Goal: Task Accomplishment & Management: Manage account settings

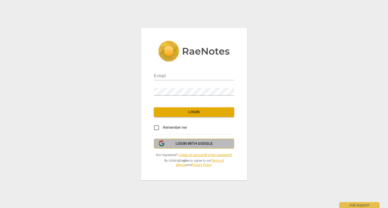
click at [200, 143] on span "Login with Google" at bounding box center [193, 143] width 37 height 5
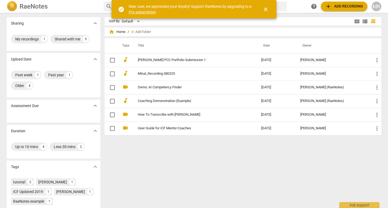
click at [268, 9] on span "close" at bounding box center [265, 9] width 6 height 6
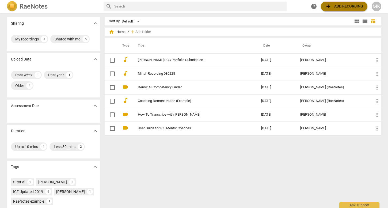
click at [347, 6] on span "add Add recording" at bounding box center [344, 6] width 38 height 6
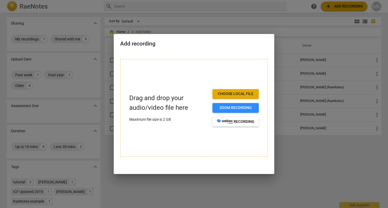
click at [235, 94] on span "Choose local file" at bounding box center [236, 93] width 38 height 5
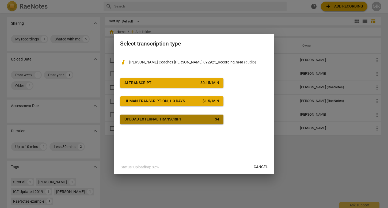
click at [195, 117] on span "Upload external transcript $ 4" at bounding box center [171, 119] width 95 height 5
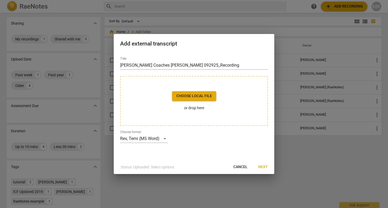
click at [240, 165] on span "Cancel" at bounding box center [240, 166] width 14 height 5
click at [240, 166] on span "Cancel" at bounding box center [240, 166] width 14 height 5
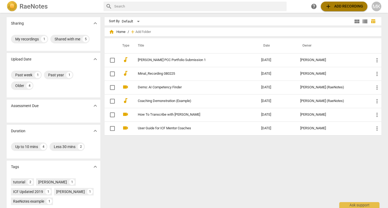
click at [342, 5] on span "add Add recording" at bounding box center [344, 6] width 38 height 6
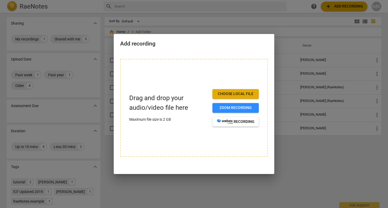
click at [244, 93] on span "Choose local file" at bounding box center [236, 93] width 38 height 5
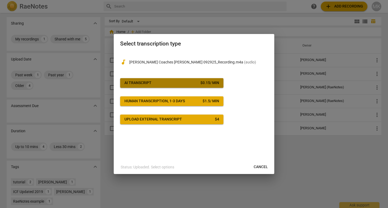
click at [193, 82] on span "AI Transcript $ 0.15 / min" at bounding box center [171, 82] width 95 height 5
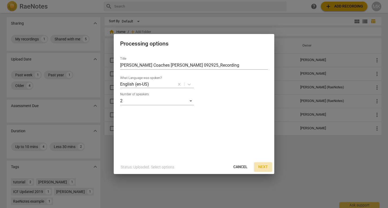
click at [264, 166] on span "Next" at bounding box center [263, 166] width 10 height 5
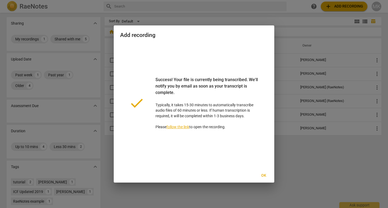
click at [265, 173] on span "Ok" at bounding box center [263, 175] width 9 height 5
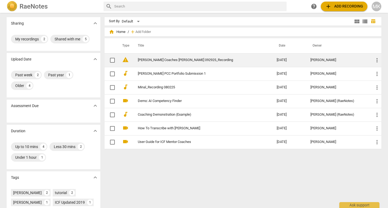
click at [202, 61] on link "[PERSON_NAME] Coaches [PERSON_NAME] 092925_Recording" at bounding box center [198, 60] width 120 height 4
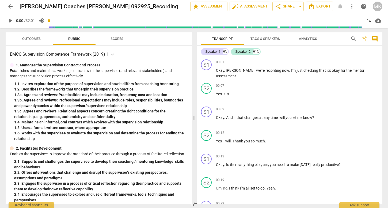
click at [314, 5] on icon "Export" at bounding box center [311, 6] width 6 height 6
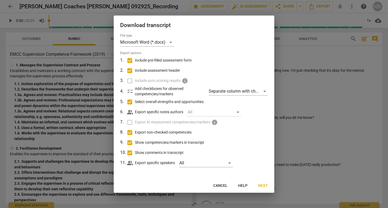
click at [319, 55] on div at bounding box center [194, 104] width 388 height 208
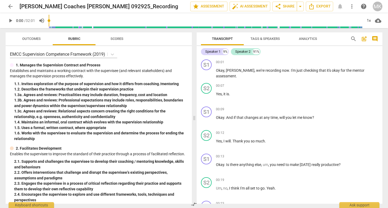
click at [36, 40] on span "Outcomes" at bounding box center [31, 39] width 18 height 4
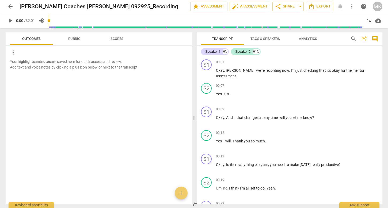
click at [119, 34] on button "Scores" at bounding box center [116, 38] width 43 height 13
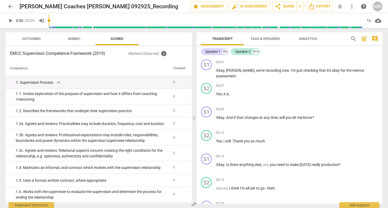
click at [30, 39] on span "Outcomes" at bounding box center [31, 39] width 18 height 4
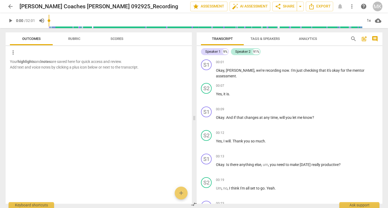
click at [267, 38] on span "Tags & Speakers" at bounding box center [264, 39] width 29 height 4
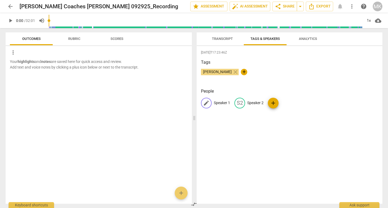
click at [205, 103] on span "edit" at bounding box center [206, 103] width 6 height 6
type input "M"
type input "Coach"
click at [275, 102] on div "edit" at bounding box center [274, 103] width 11 height 11
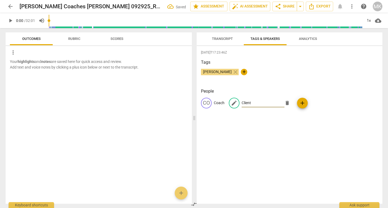
type input "Client"
click at [283, 136] on div "[DATE]T17:23:46Z Tags [PERSON_NAME] close + People CO Coach edit Client delete …" at bounding box center [289, 124] width 186 height 157
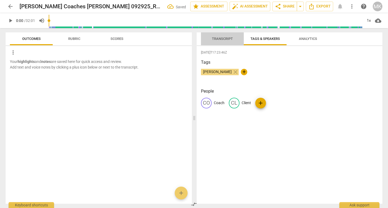
click at [225, 38] on span "Transcript" at bounding box center [222, 39] width 21 height 4
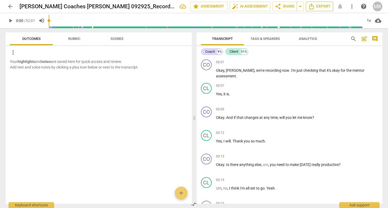
click at [322, 5] on span "Export" at bounding box center [319, 6] width 22 height 6
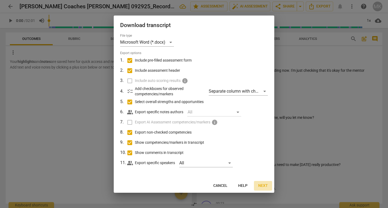
click at [263, 184] on span "Next" at bounding box center [263, 185] width 10 height 5
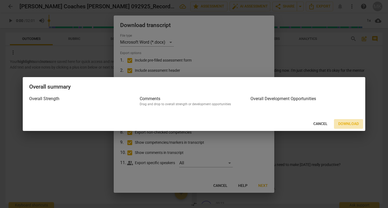
click at [350, 123] on span "Download" at bounding box center [348, 123] width 21 height 5
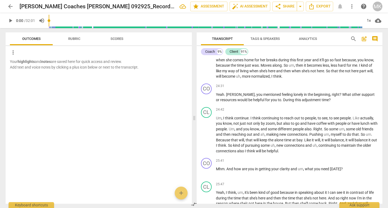
scroll to position [1978, 0]
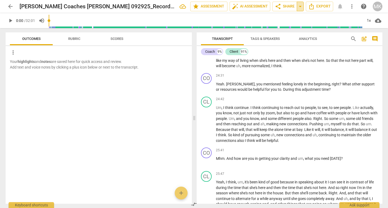
click at [303, 7] on span "arrow_drop_down" at bounding box center [300, 6] width 6 height 6
click at [283, 7] on span "share Share" at bounding box center [285, 6] width 20 height 6
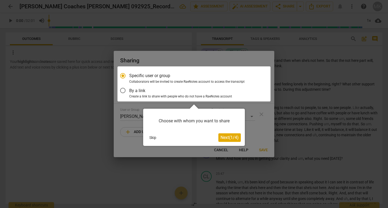
click at [128, 93] on div at bounding box center [193, 83] width 153 height 35
click at [227, 138] on span "Next ( 1 / 4 )" at bounding box center [229, 137] width 18 height 5
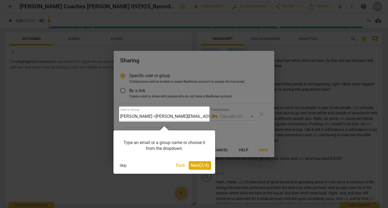
click at [196, 165] on span "Next ( 2 / 4 )" at bounding box center [200, 165] width 18 height 5
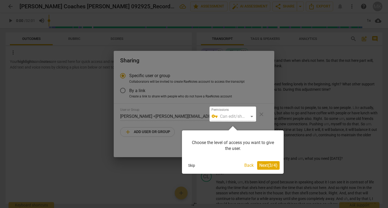
click at [265, 165] on span "Next ( 3 / 4 )" at bounding box center [268, 165] width 18 height 5
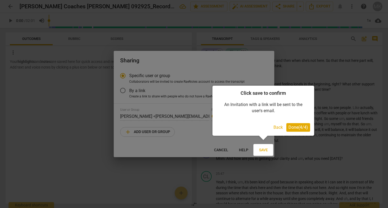
click at [294, 127] on span "Done ( 4 / 4 )" at bounding box center [298, 127] width 20 height 5
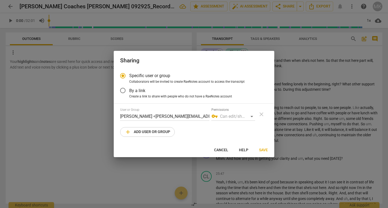
click at [252, 115] on div "vpn_key Can edit/share" at bounding box center [233, 116] width 44 height 9
click at [251, 116] on div "vpn_key Can edit/share" at bounding box center [233, 116] width 44 height 9
click at [157, 131] on span "add Add user or group" at bounding box center [147, 132] width 45 height 6
radio input "false"
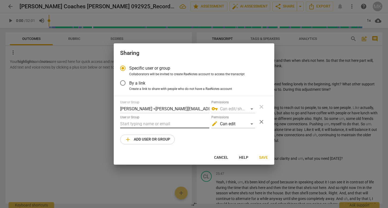
click at [163, 122] on input "text" at bounding box center [164, 124] width 89 height 9
type input "a"
paste input "[PERSON_NAME][EMAIL_ADDRESS][DOMAIN_NAME]"
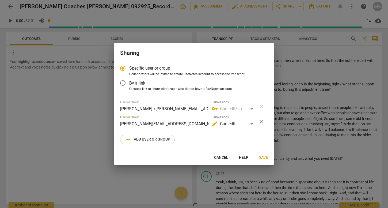
type input "[PERSON_NAME][EMAIL_ADDRESS][DOMAIN_NAME]"
click at [250, 123] on div "edit Can edit" at bounding box center [233, 124] width 44 height 9
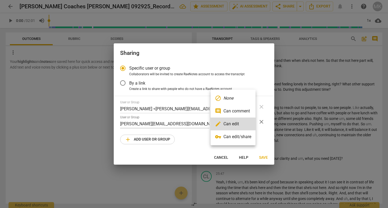
click at [245, 111] on li "comment Can comment" at bounding box center [232, 111] width 45 height 13
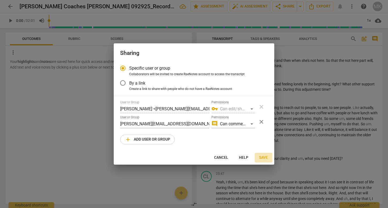
click at [263, 157] on span "Save" at bounding box center [263, 157] width 9 height 5
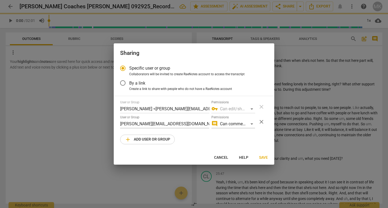
radio input "false"
type input "[PERSON_NAME] <[PERSON_NAME][EMAIL_ADDRESS][DOMAIN_NAME]>"
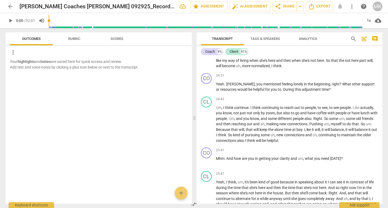
click at [375, 9] on div "MK" at bounding box center [377, 7] width 10 height 10
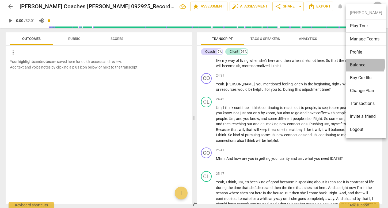
click at [360, 64] on li "Balance" at bounding box center [365, 65] width 41 height 13
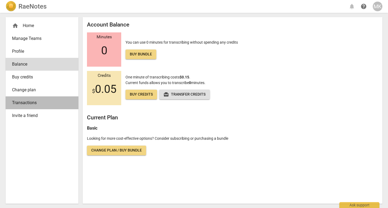
click at [41, 104] on span "Transactions" at bounding box center [40, 102] width 56 height 6
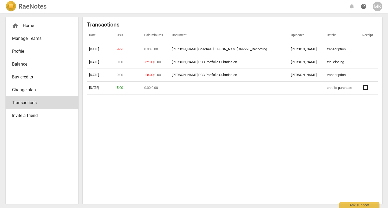
click at [28, 52] on span "Profile" at bounding box center [40, 51] width 56 height 6
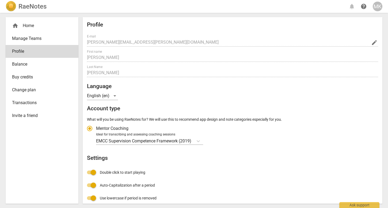
radio input "false"
click at [200, 140] on icon "Account type" at bounding box center [197, 141] width 3 height 2
click at [0, 0] on input "Ideal for transcribing and assessing coaching sessions EMCC Supervision Compete…" at bounding box center [0, 0] width 0 height 0
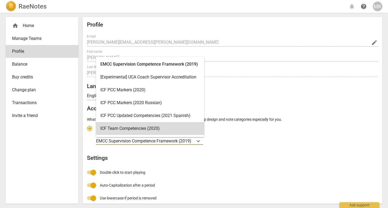
scroll to position [2, 0]
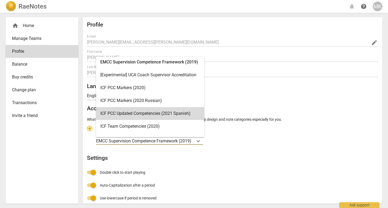
click at [247, 147] on div "Profile E-mail [PERSON_NAME][EMAIL_ADDRESS][PERSON_NAME][DOMAIN_NAME] edit Firs…" at bounding box center [232, 138] width 291 height 234
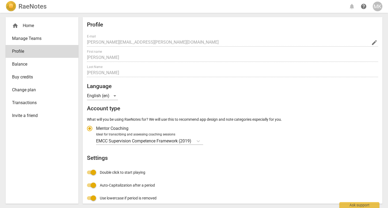
click at [14, 23] on span "home" at bounding box center [15, 25] width 6 height 6
